Goal: Information Seeking & Learning: Find specific fact

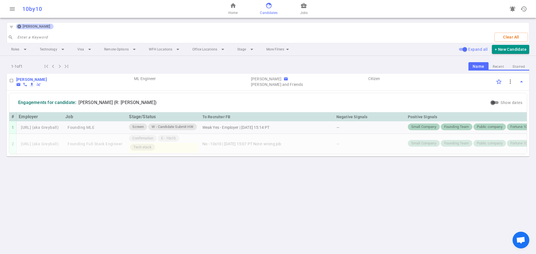
click at [19, 27] on icon at bounding box center [19, 26] width 4 height 4
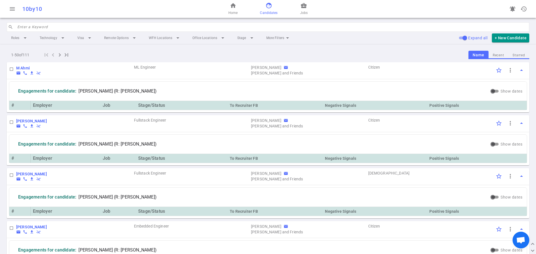
click at [28, 27] on input "search" at bounding box center [271, 27] width 509 height 9
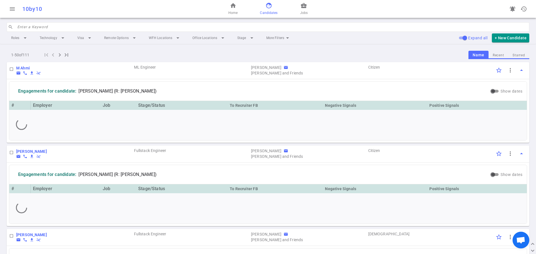
paste input "[PERSON_NAME]"
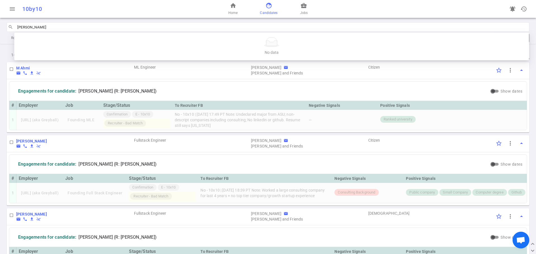
click at [57, 44] on div at bounding box center [271, 42] width 501 height 10
click at [77, 24] on input "[PERSON_NAME]" at bounding box center [271, 27] width 509 height 9
type input "X"
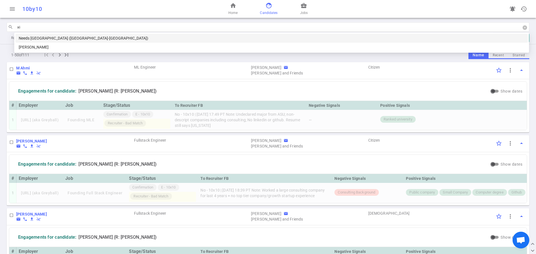
type input "xin"
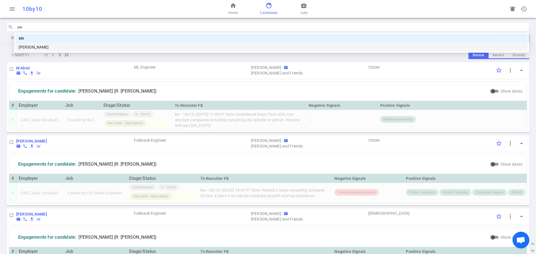
click at [42, 47] on div "[PERSON_NAME]" at bounding box center [272, 47] width 506 height 6
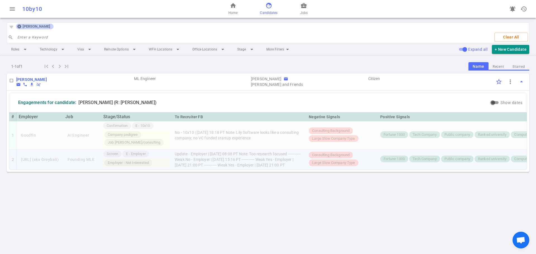
click at [264, 163] on td "Update - Employer | [DATE] 08:08 PT Note: Too research focused ----------- Weak…" at bounding box center [240, 160] width 134 height 20
click at [258, 169] on td "Update - Employer | [DATE] 08:08 PT Note: Too research focused ----------- Weak…" at bounding box center [240, 160] width 134 height 20
drag, startPoint x: 273, startPoint y: 152, endPoint x: 313, endPoint y: 154, distance: 40.5
click at [306, 154] on td "Update - Employer | [DATE] 08:08 PT Note: Too research focused ----------- Weak…" at bounding box center [240, 160] width 134 height 20
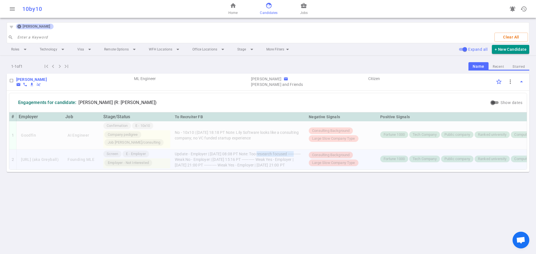
copy td "Too research focused"
click at [18, 26] on icon at bounding box center [19, 27] width 4 height 4
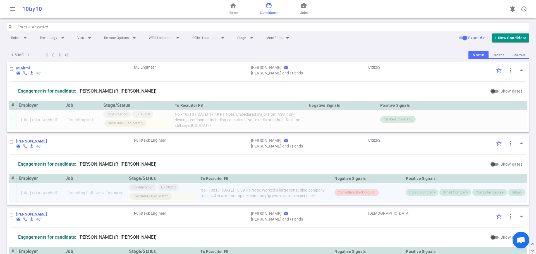
drag, startPoint x: 286, startPoint y: 191, endPoint x: 312, endPoint y: 200, distance: 27.8
click at [312, 200] on td "No - 10x10 | [DATE] 18:39 PT Note: Worked a large consulting company for last 4…" at bounding box center [265, 193] width 134 height 20
copy td "Worked a large consulting company for last 4 years + no top tier company/growth…"
click at [75, 24] on input "search" at bounding box center [271, 27] width 509 height 9
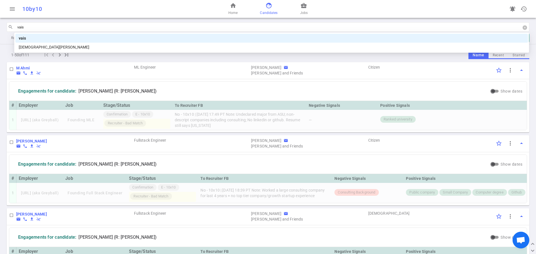
type input "[DEMOGRAPHIC_DATA]"
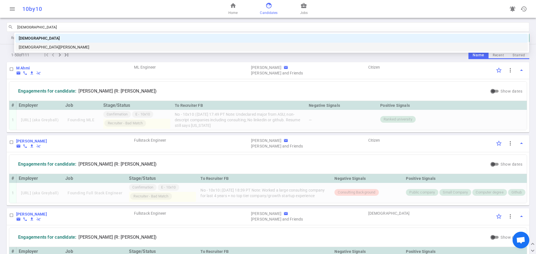
click at [36, 47] on div "[DEMOGRAPHIC_DATA][PERSON_NAME]" at bounding box center [272, 47] width 506 height 6
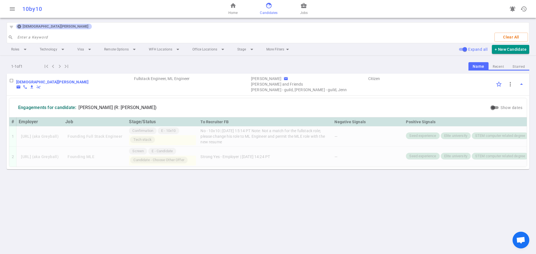
drag, startPoint x: 19, startPoint y: 25, endPoint x: 530, endPoint y: 38, distance: 511.5
click at [19, 25] on icon at bounding box center [19, 27] width 4 height 4
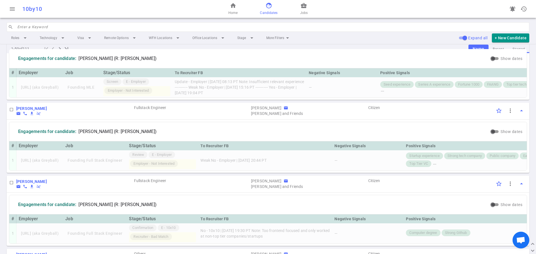
scroll to position [363, 0]
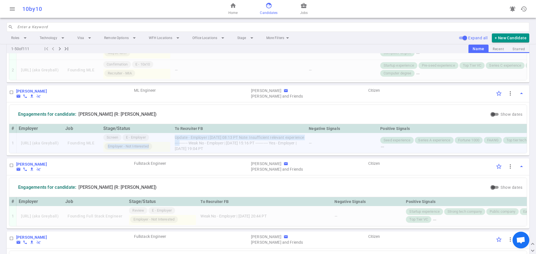
drag, startPoint x: 208, startPoint y: 163, endPoint x: 184, endPoint y: 157, distance: 24.7
click at [184, 153] on tr "1 [URL] (aka Greyball) Founding MLE Screen E - Employer Employer - Not Interest…" at bounding box center [296, 143] width 574 height 20
copy tr "Employer - Not Interested Update - Employer | [DATE] 08:13 PT Note: Insufficien…"
click at [226, 153] on td "Update - Employer | [DATE] 08:13 PT Note: Insufficient relevant experience ----…" at bounding box center [240, 143] width 134 height 20
click at [205, 153] on td "Update - Employer | [DATE] 08:13 PT Note: Insufficient relevant experience ----…" at bounding box center [240, 143] width 134 height 20
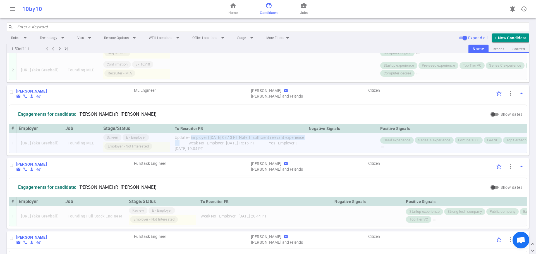
drag, startPoint x: 208, startPoint y: 163, endPoint x: 204, endPoint y: 157, distance: 7.3
click at [204, 153] on td "Update - Employer | [DATE] 08:13 PT Note: Insufficient relevant experience ----…" at bounding box center [240, 143] width 134 height 20
copy td "Employer | [DATE] 08:13 PT Note: Insufficient relevant experience"
click at [244, 102] on div "[PERSON_NAME] email phone file_download remove_done NB ML Engineer [PERSON_NAME…" at bounding box center [268, 93] width 523 height 17
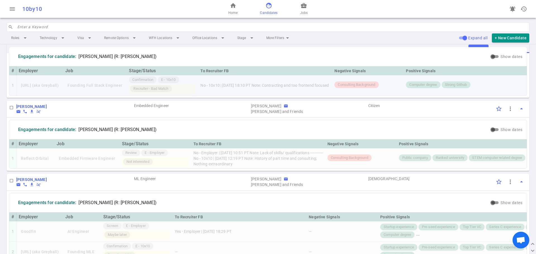
scroll to position [0, 0]
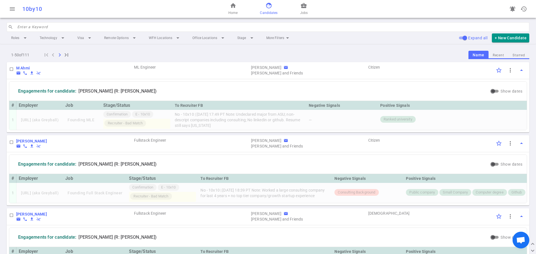
click at [60, 56] on icon "navigate_next" at bounding box center [59, 55] width 7 height 7
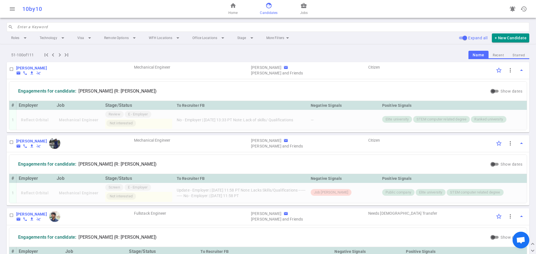
click at [85, 25] on input "search" at bounding box center [271, 27] width 509 height 9
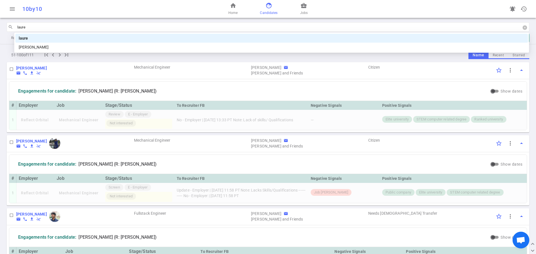
type input "lauren"
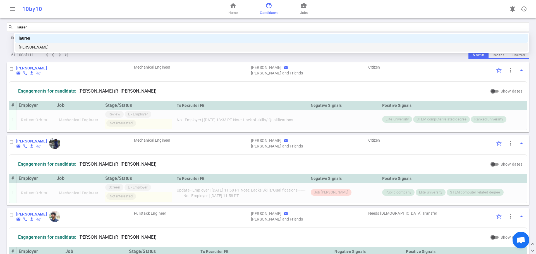
click at [42, 46] on div "[PERSON_NAME]" at bounding box center [272, 47] width 506 height 6
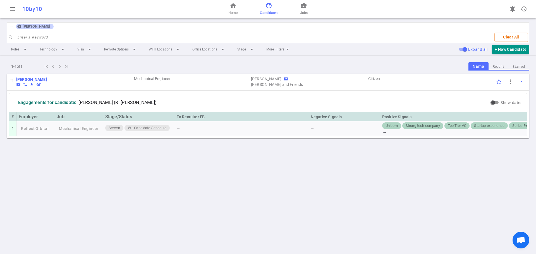
drag, startPoint x: 19, startPoint y: 26, endPoint x: 344, endPoint y: 2, distance: 326.1
click at [19, 26] on icon at bounding box center [19, 27] width 4 height 4
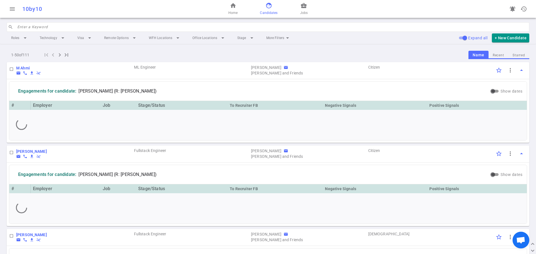
click at [60, 56] on icon "navigate_next" at bounding box center [59, 55] width 7 height 7
